Goal: Information Seeking & Learning: Learn about a topic

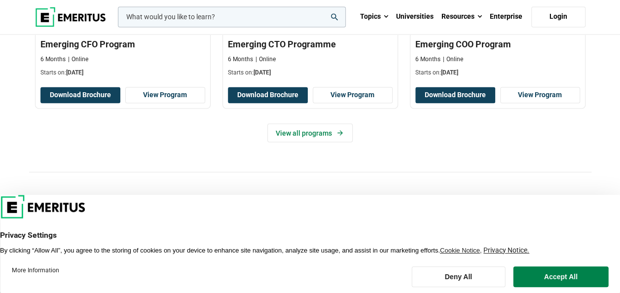
scroll to position [838, 0]
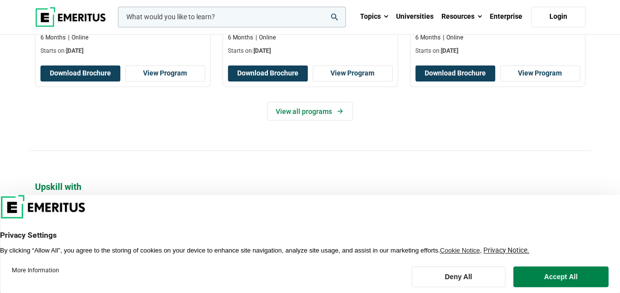
click at [481, 275] on button "Deny All" at bounding box center [458, 276] width 94 height 21
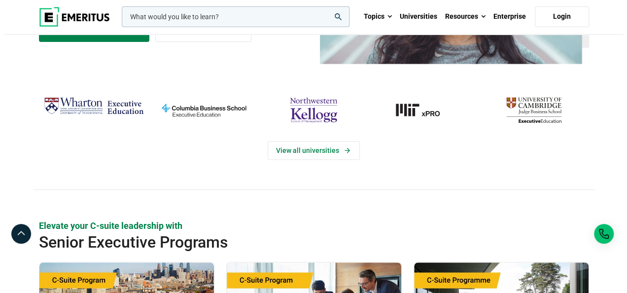
scroll to position [0, 0]
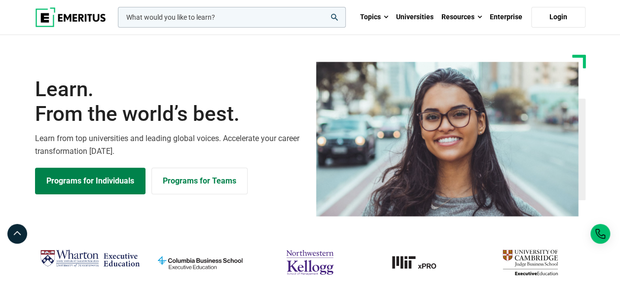
click at [187, 14] on input "woocommerce-product-search-field-0" at bounding box center [232, 17] width 228 height 21
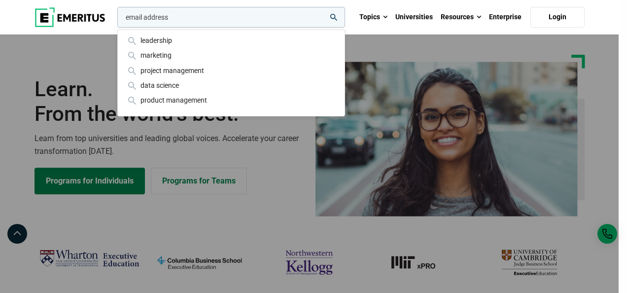
type input "email address"
click at [115, 20] on button "search" at bounding box center [115, 20] width 0 height 0
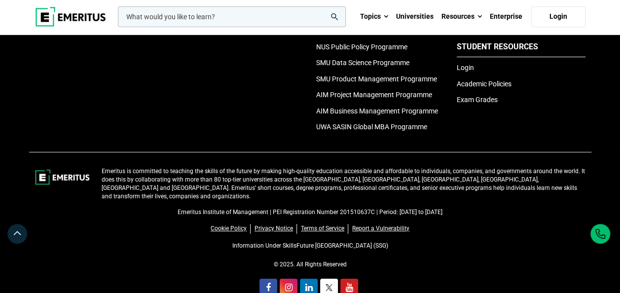
scroll to position [3538, 0]
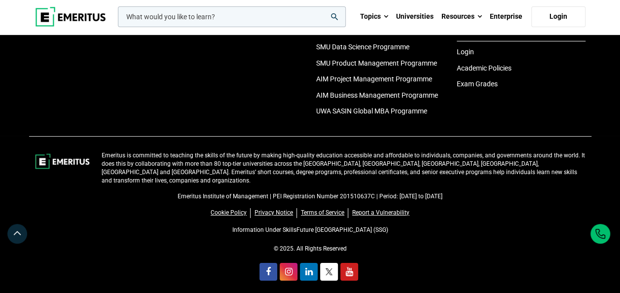
click at [51, 165] on img at bounding box center [62, 161] width 55 height 20
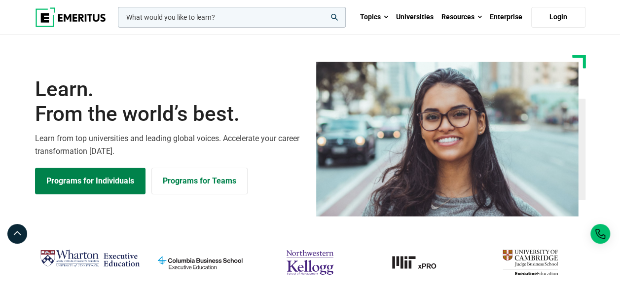
click at [74, 12] on img at bounding box center [70, 17] width 71 height 20
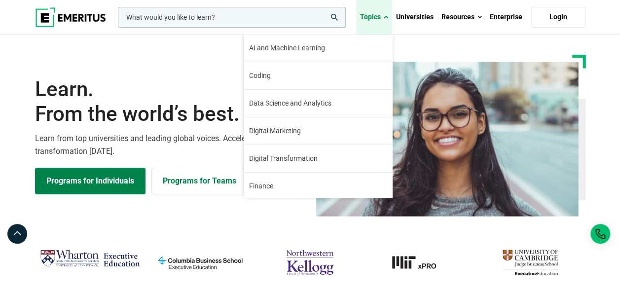
click at [387, 19] on span at bounding box center [386, 17] width 4 height 10
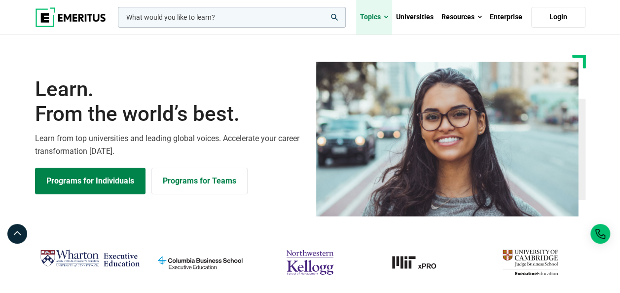
click at [387, 19] on span at bounding box center [386, 17] width 4 height 10
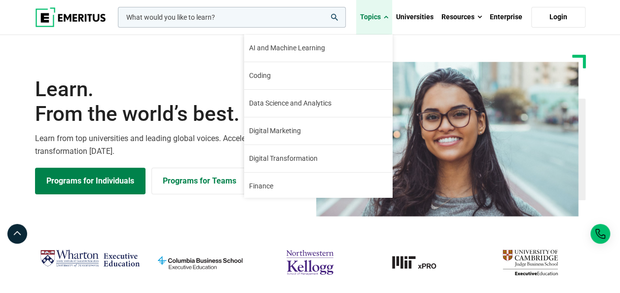
click at [387, 19] on span at bounding box center [386, 17] width 4 height 10
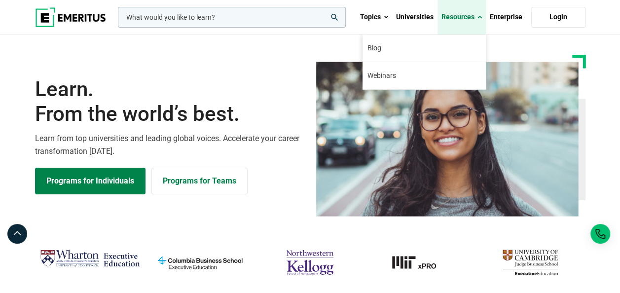
click at [480, 19] on span at bounding box center [479, 17] width 4 height 10
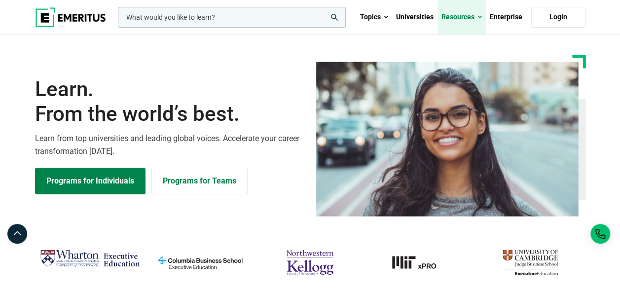
click at [479, 19] on span at bounding box center [479, 17] width 4 height 10
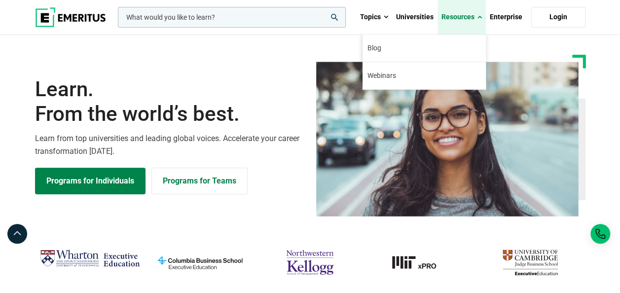
click at [479, 19] on span at bounding box center [479, 17] width 4 height 10
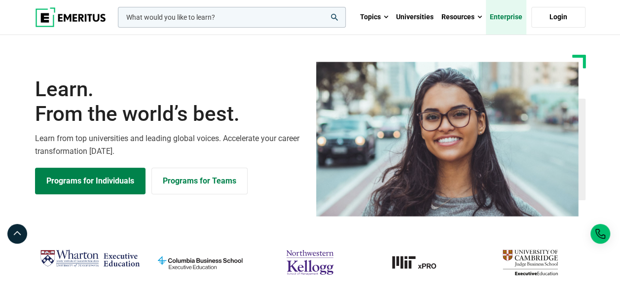
click at [506, 18] on link "Enterprise" at bounding box center [506, 17] width 40 height 35
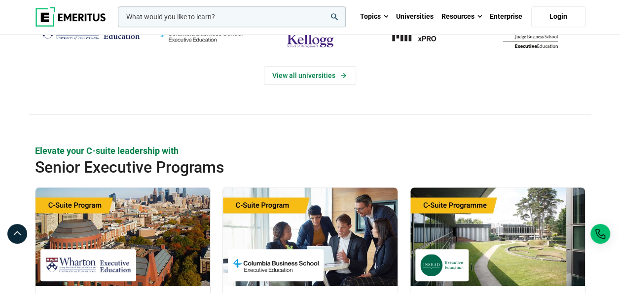
scroll to position [184, 0]
